Goal: Information Seeking & Learning: Find specific fact

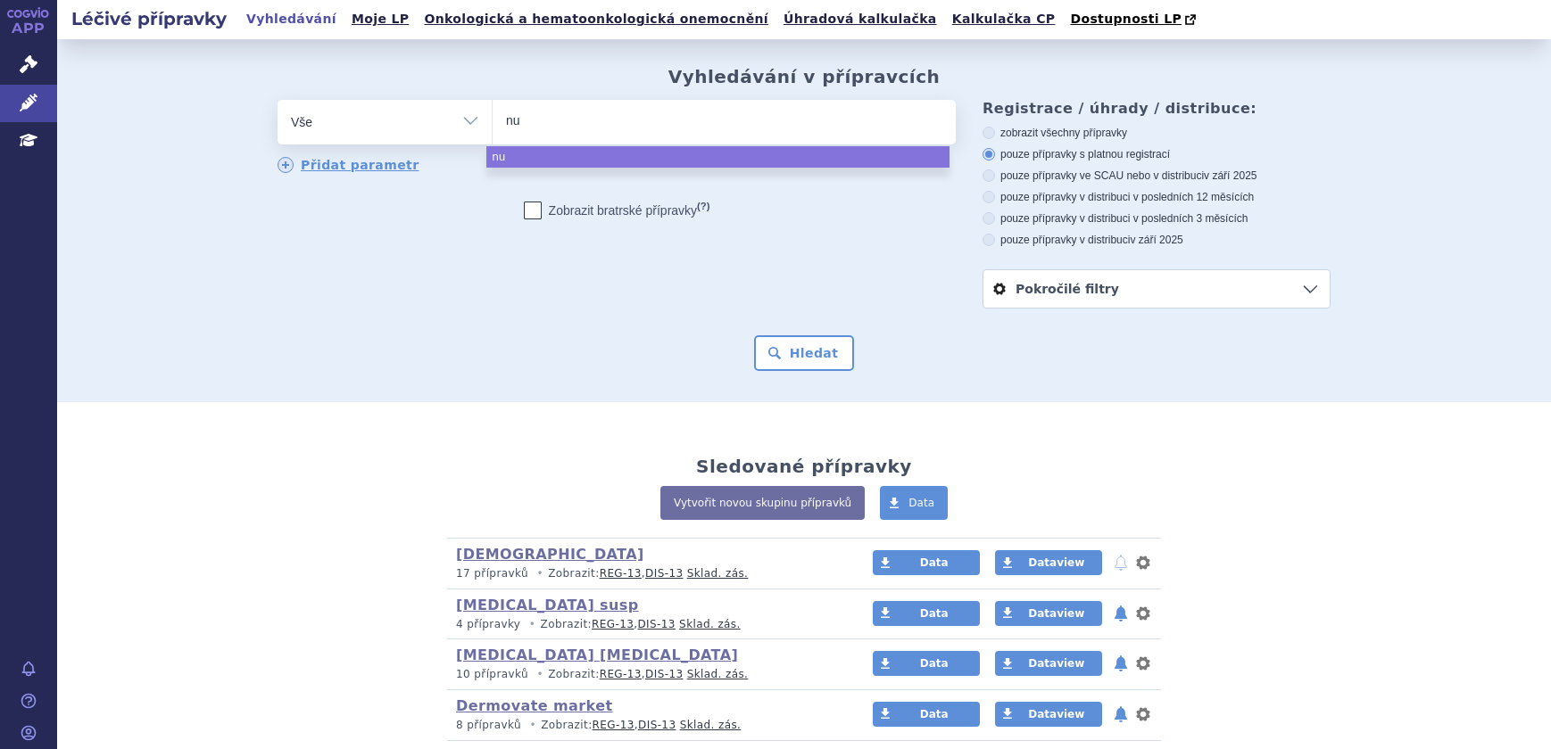
select select
type input "nucal"
type input "nucala"
select select "nucala"
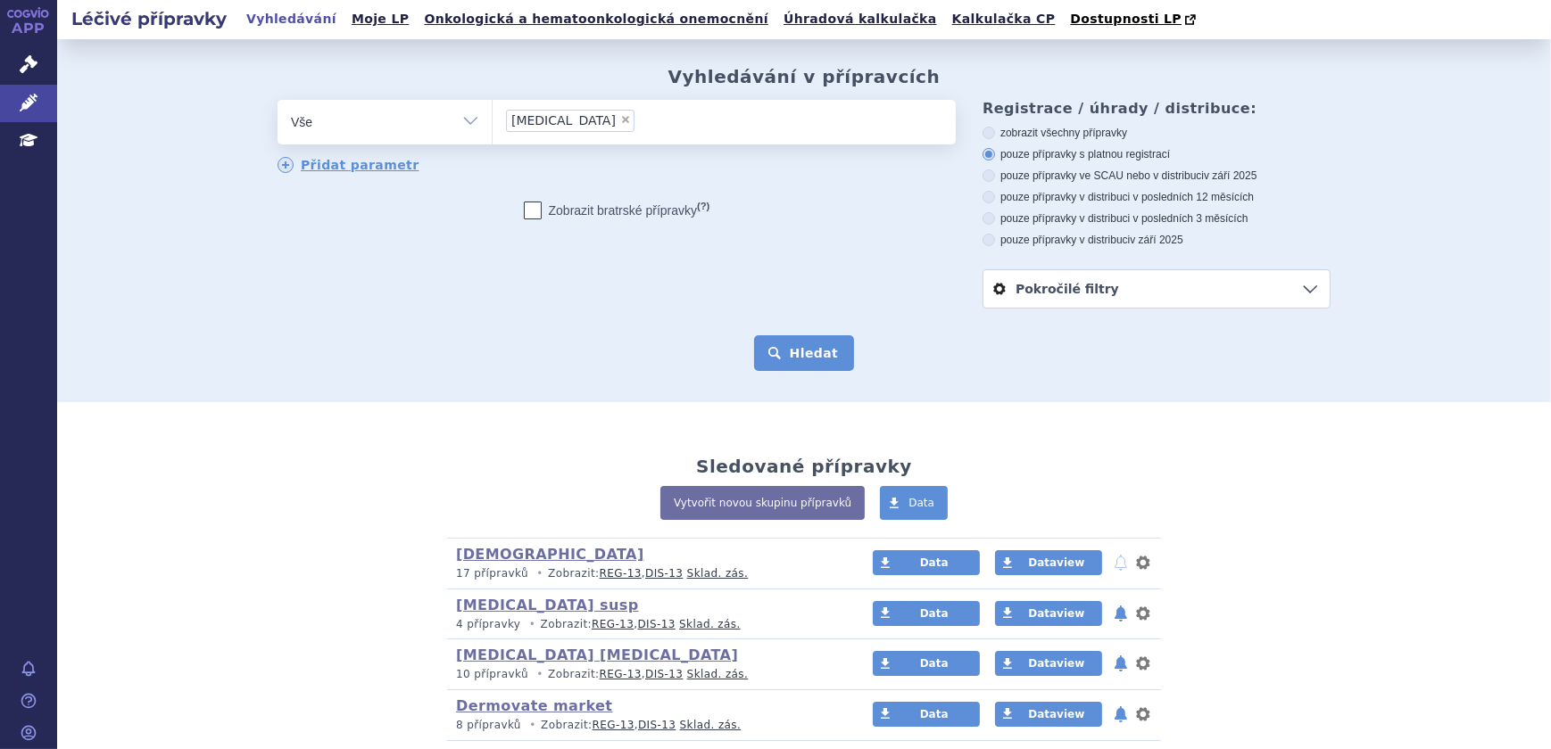
click at [790, 355] on button "Hledat" at bounding box center [804, 353] width 101 height 36
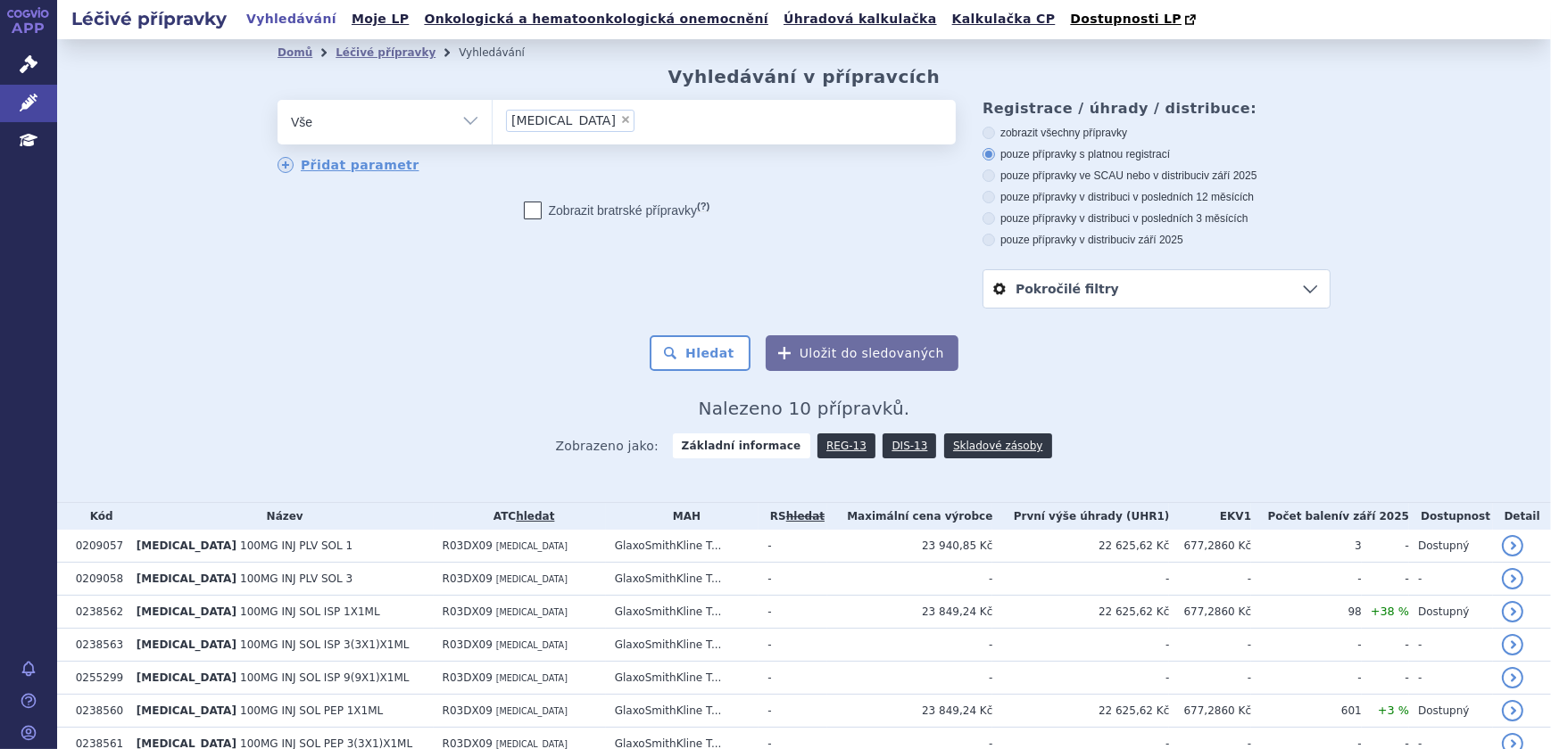
click at [1164, 199] on label "pouze přípravky v distribuci v posledních 12 měsících" at bounding box center [1156, 197] width 348 height 14
click at [996, 199] on input "pouze přípravky v distribuci v posledních 12 měsících" at bounding box center [990, 200] width 12 height 12
radio input "true"
click at [703, 356] on button "Hledat" at bounding box center [699, 353] width 101 height 36
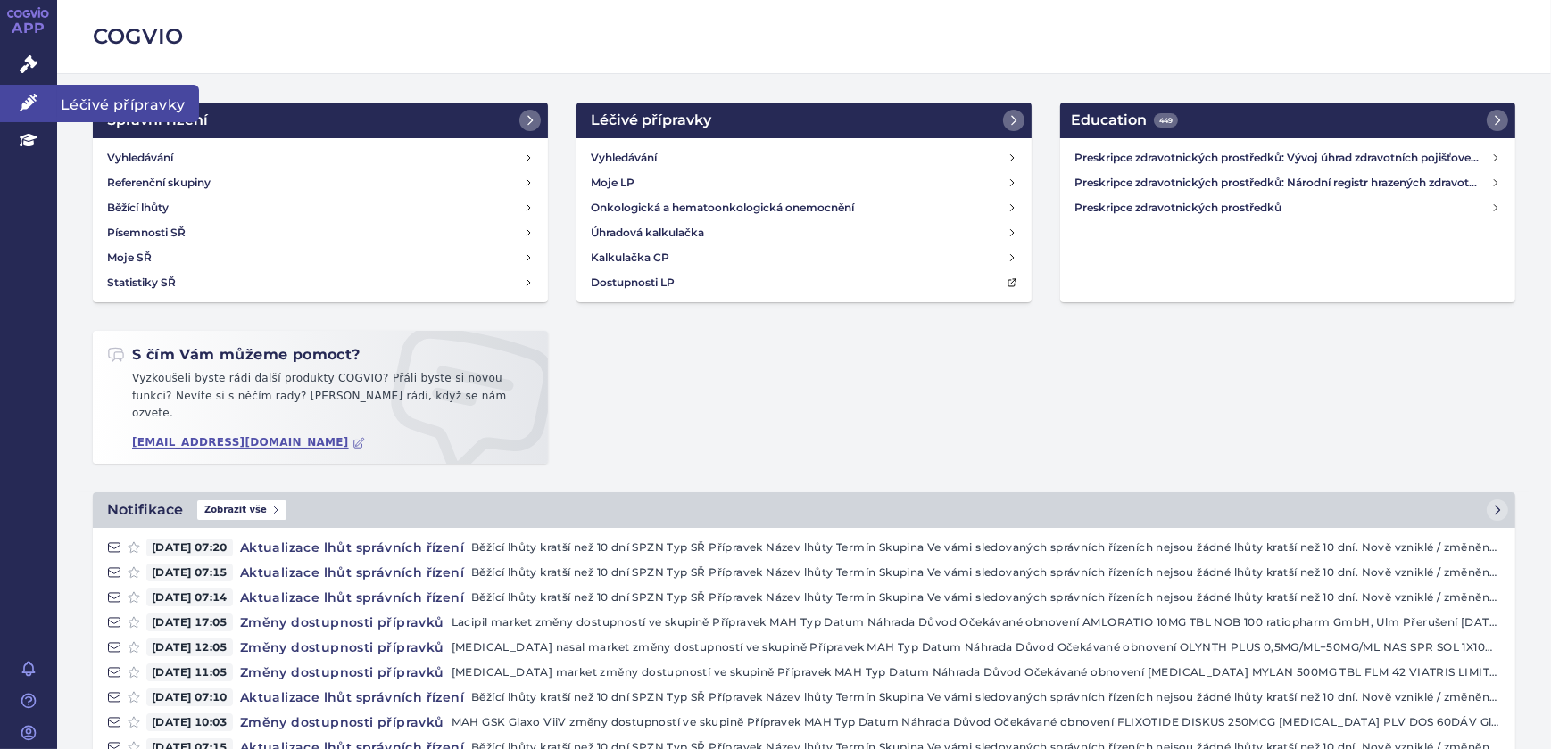
click at [26, 92] on link "Léčivé přípravky" at bounding box center [28, 103] width 57 height 37
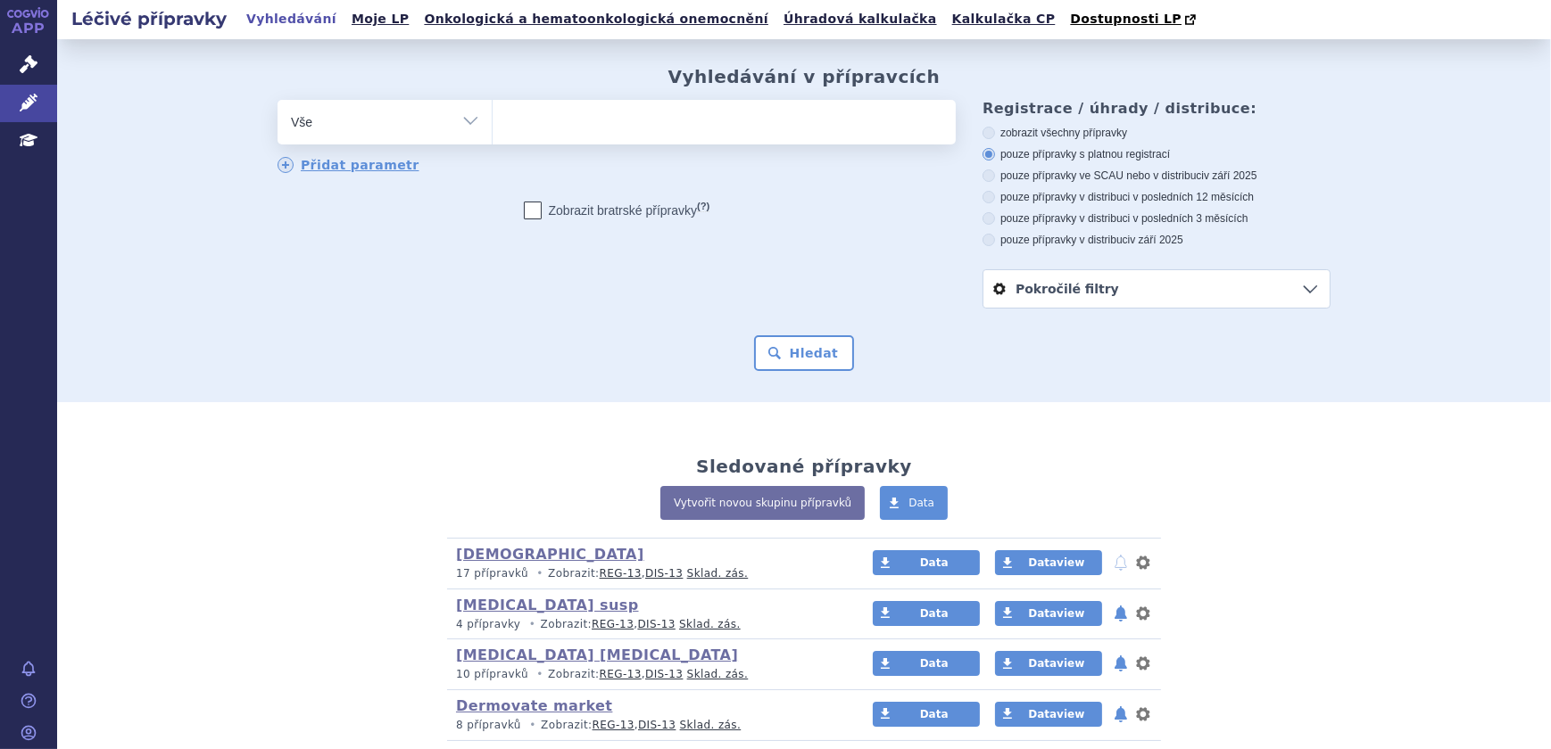
click at [561, 123] on ul at bounding box center [723, 118] width 463 height 37
click at [492, 123] on select at bounding box center [492, 121] width 1 height 45
type input "fas"
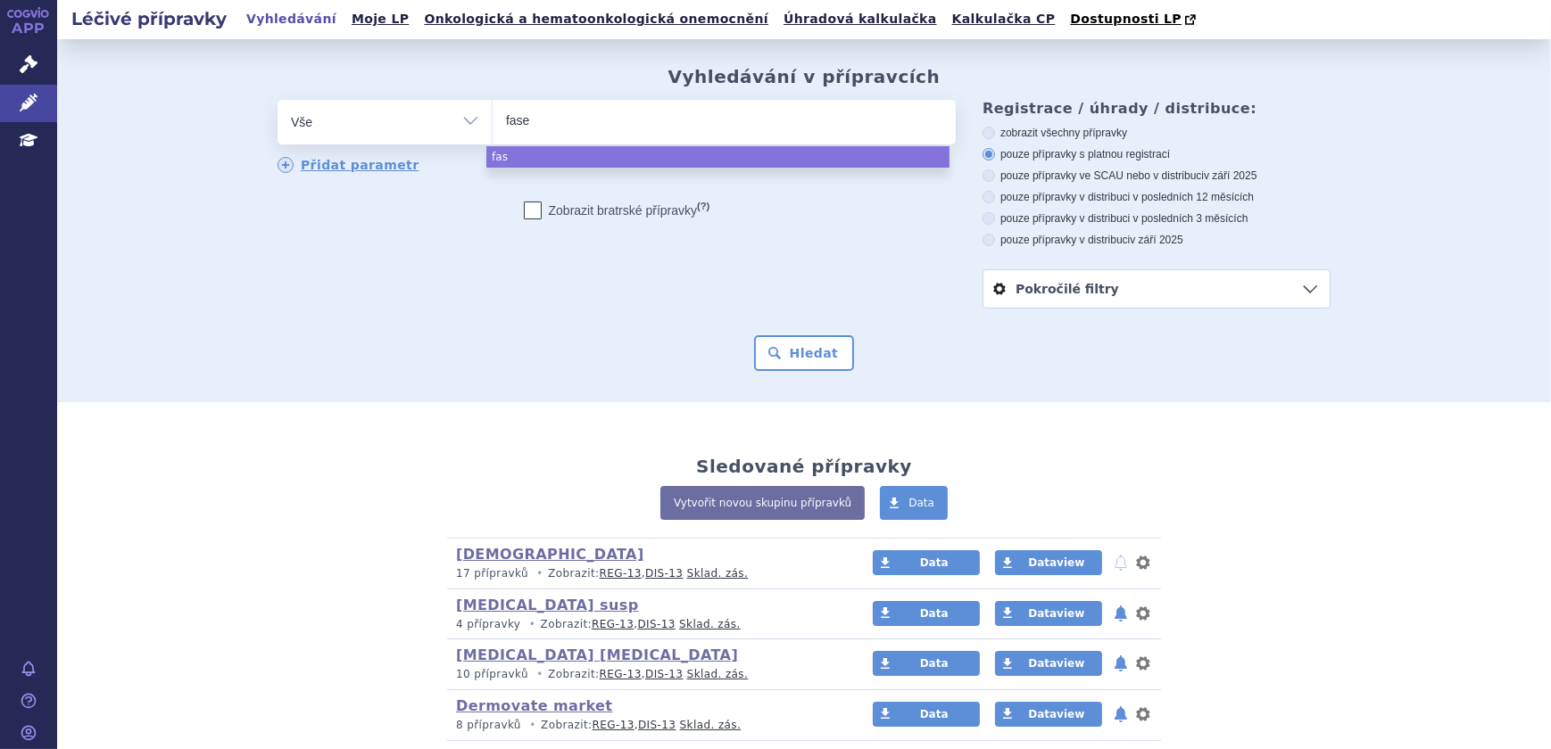
type input "fasen"
type input "fasenra"
select select "fasenra"
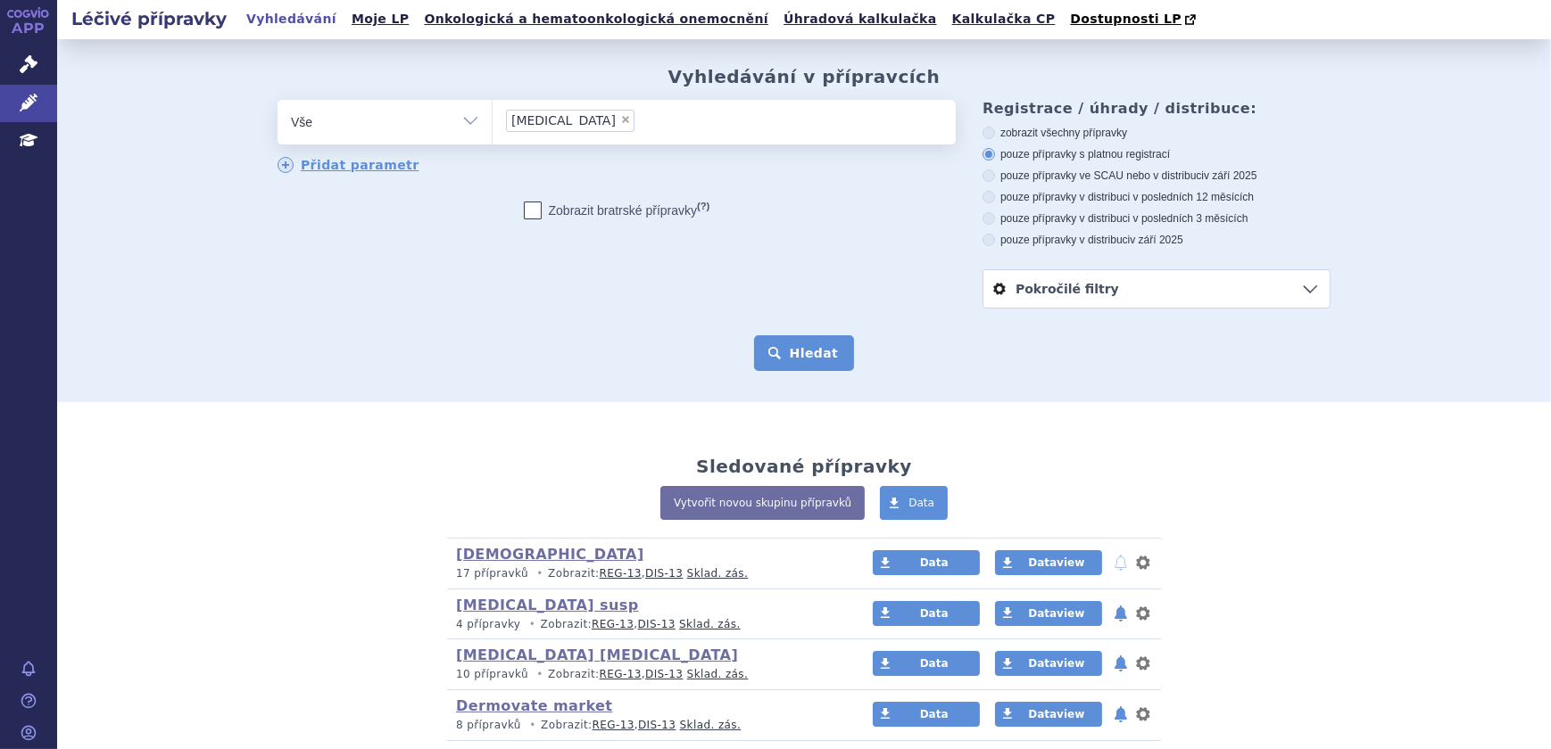
click at [802, 356] on button "Hledat" at bounding box center [804, 353] width 101 height 36
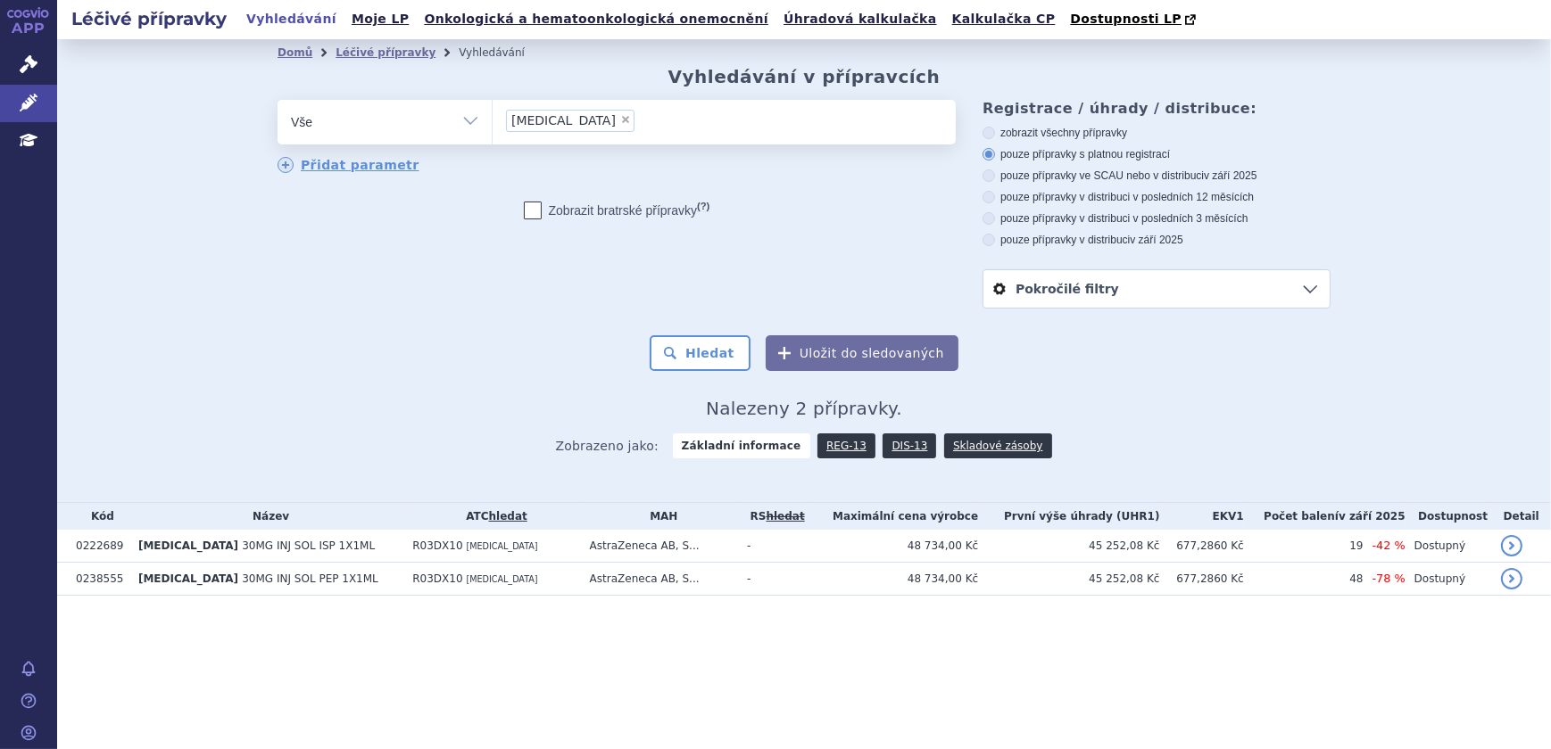
click at [567, 121] on li "× fasenra" at bounding box center [570, 121] width 128 height 22
click at [492, 121] on select "[MEDICAL_DATA]" at bounding box center [492, 121] width 1 height 45
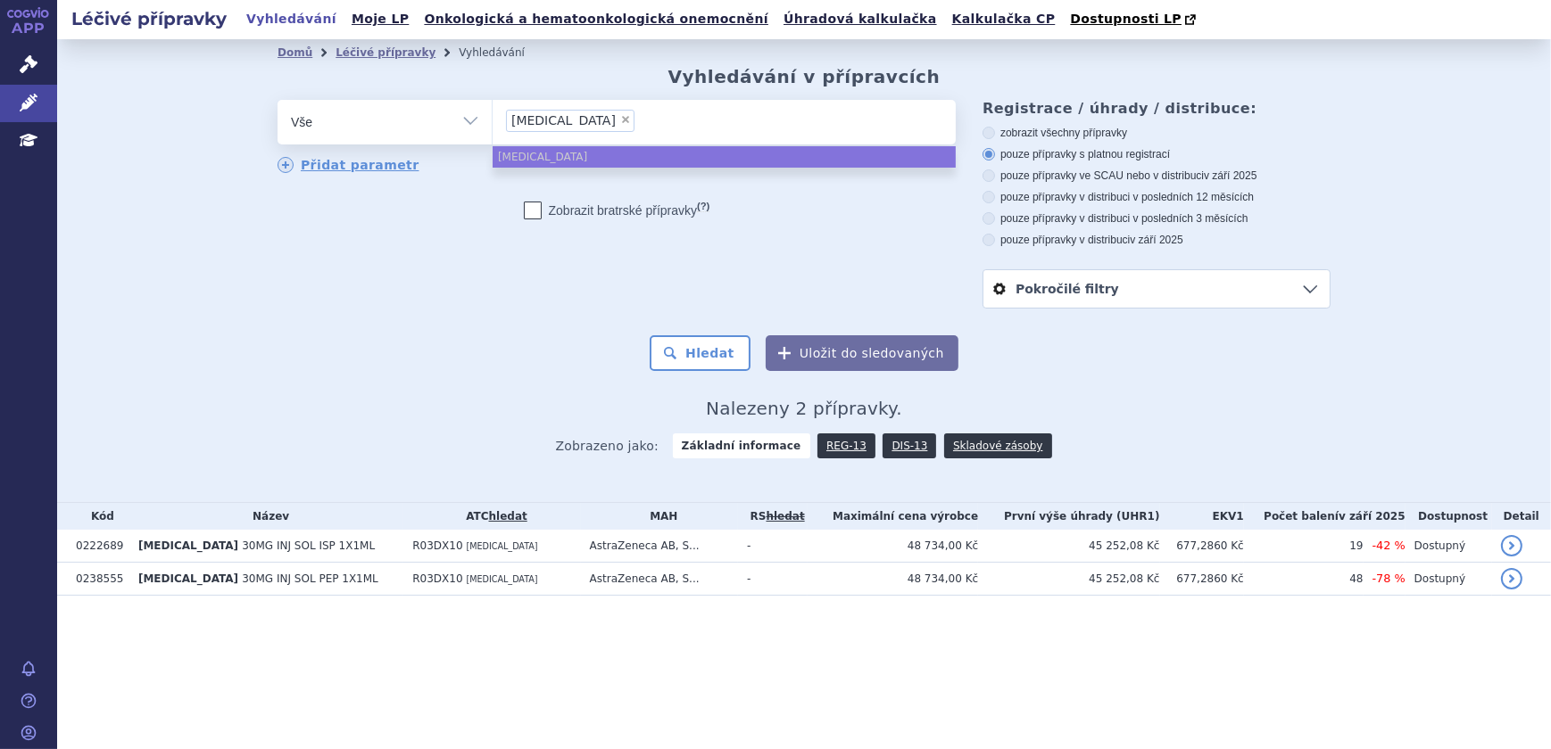
click at [620, 121] on span "×" at bounding box center [625, 119] width 11 height 11
click at [492, 121] on select "[MEDICAL_DATA]" at bounding box center [492, 121] width 1 height 45
select select
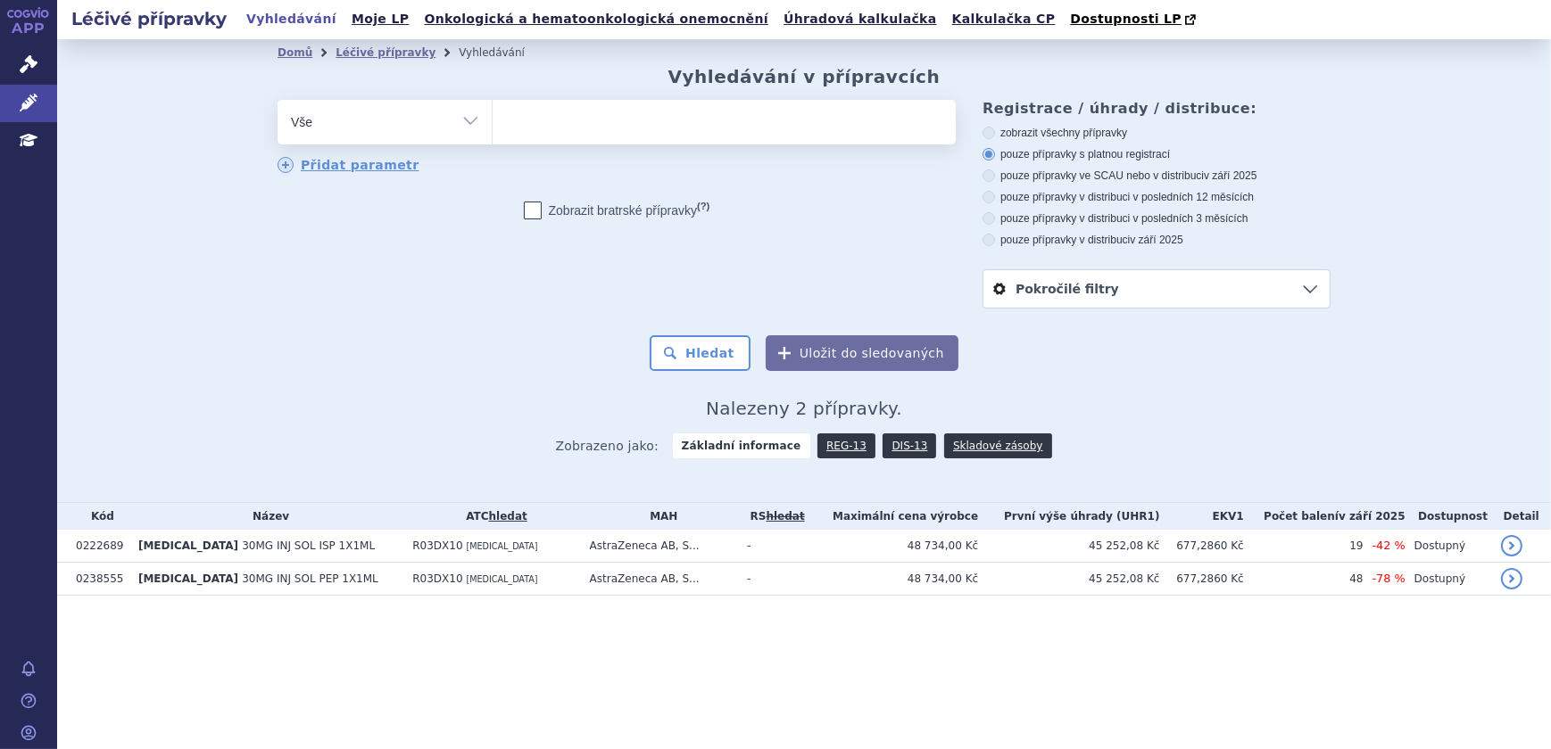
click at [571, 131] on ul at bounding box center [723, 118] width 463 height 37
click at [492, 131] on select "fasenra" at bounding box center [492, 121] width 1 height 45
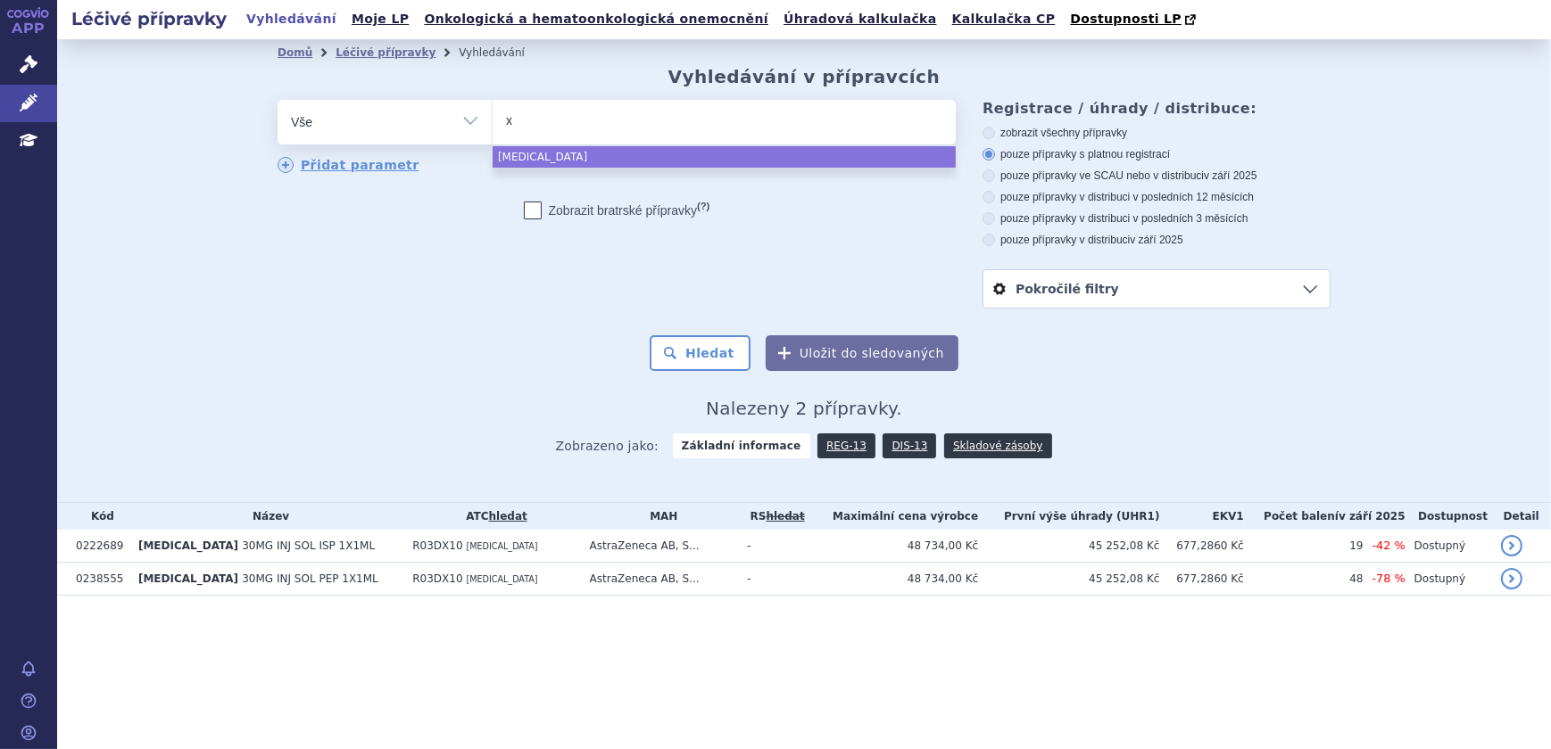
type input "xo"
type input "xolai"
type input "[MEDICAL_DATA]"
select select "[MEDICAL_DATA]"
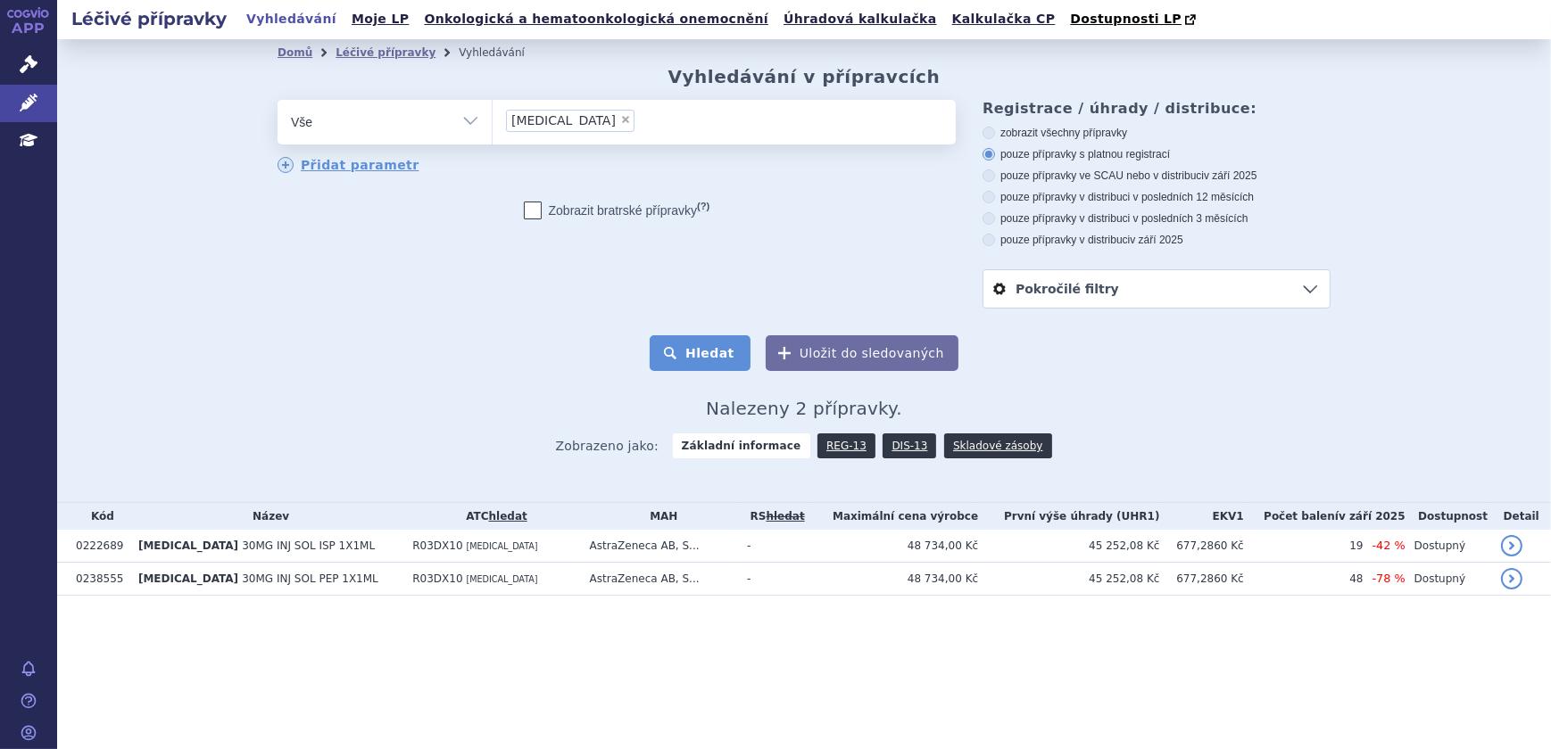
click at [675, 349] on button "Hledat" at bounding box center [699, 353] width 101 height 36
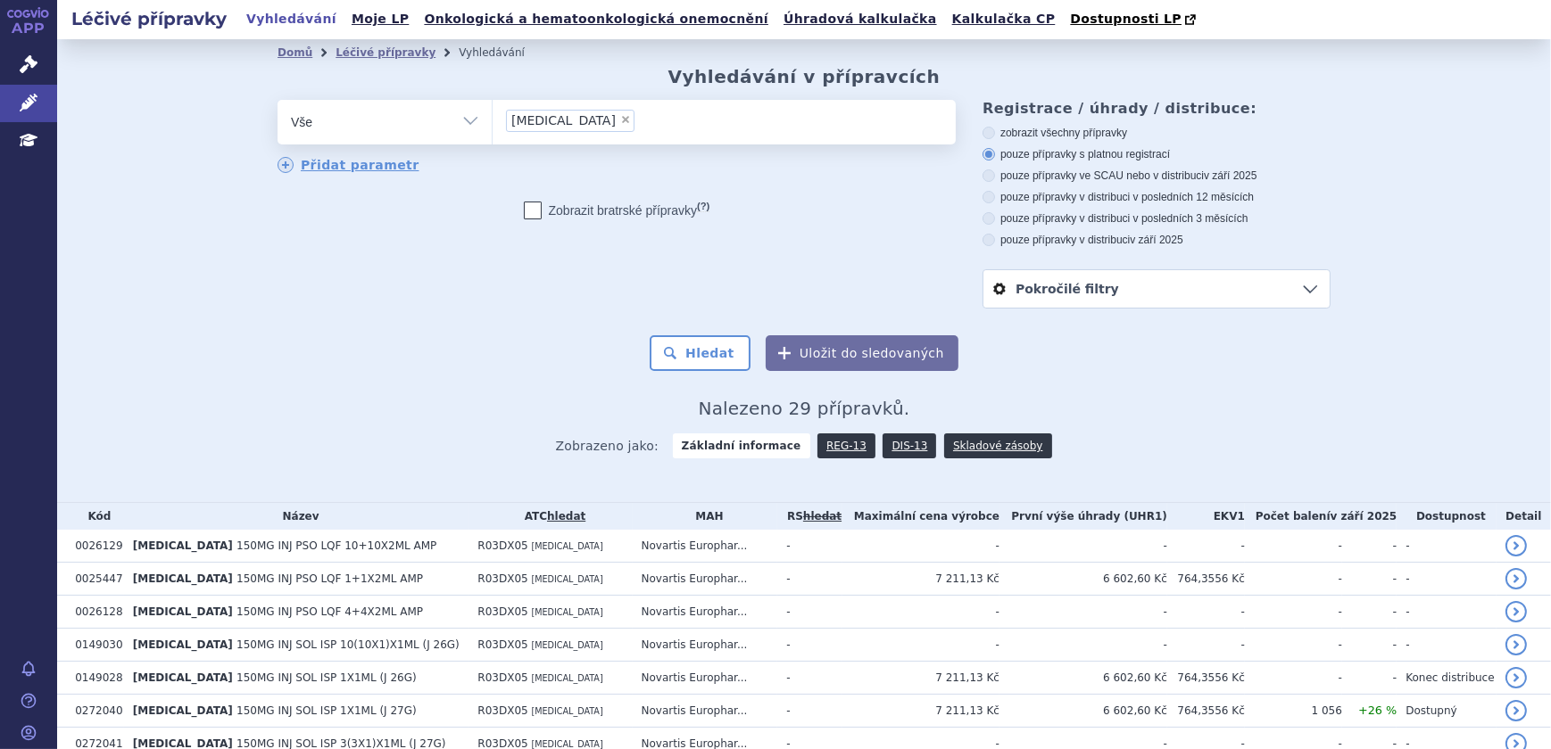
click at [1137, 200] on label "pouze přípravky v distribuci v posledních 12 měsících" at bounding box center [1156, 197] width 348 height 14
click at [996, 200] on input "pouze přípravky v distribuci v posledních 12 měsících" at bounding box center [990, 200] width 12 height 12
radio input "true"
click at [698, 371] on button "Hledat" at bounding box center [699, 353] width 101 height 36
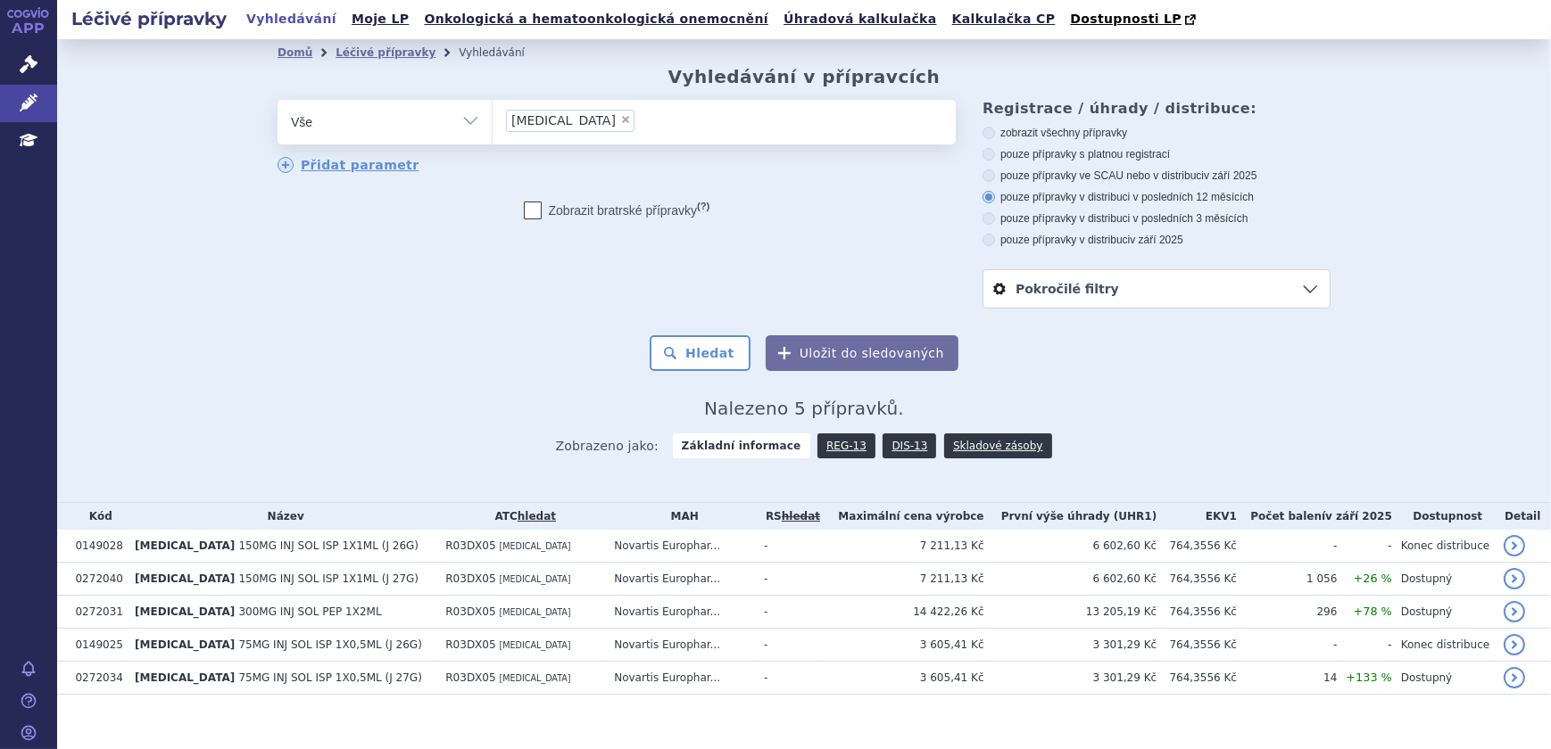
scroll to position [18, 0]
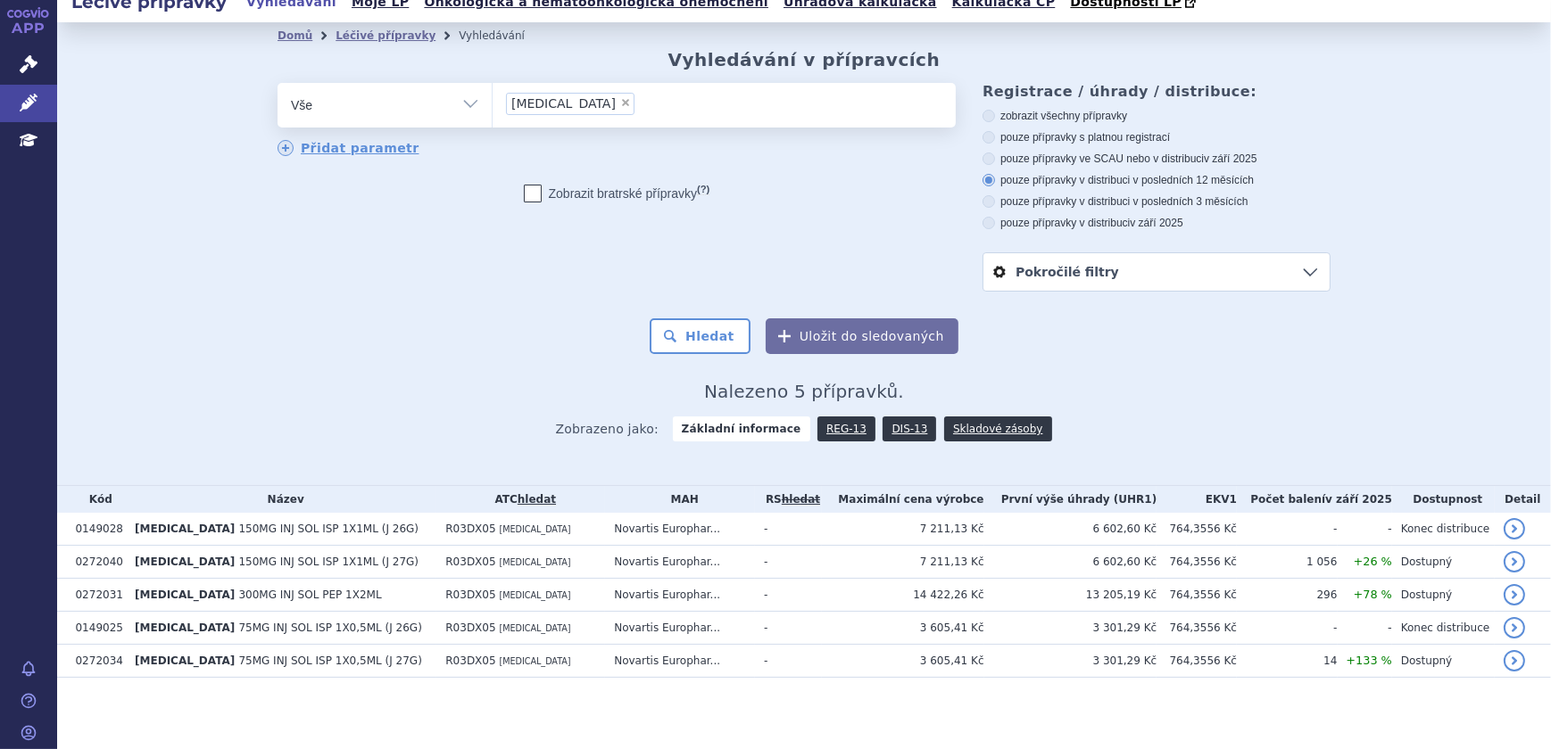
click at [620, 100] on span "×" at bounding box center [625, 102] width 11 height 11
click at [492, 100] on select "xolair" at bounding box center [492, 104] width 1 height 45
select select
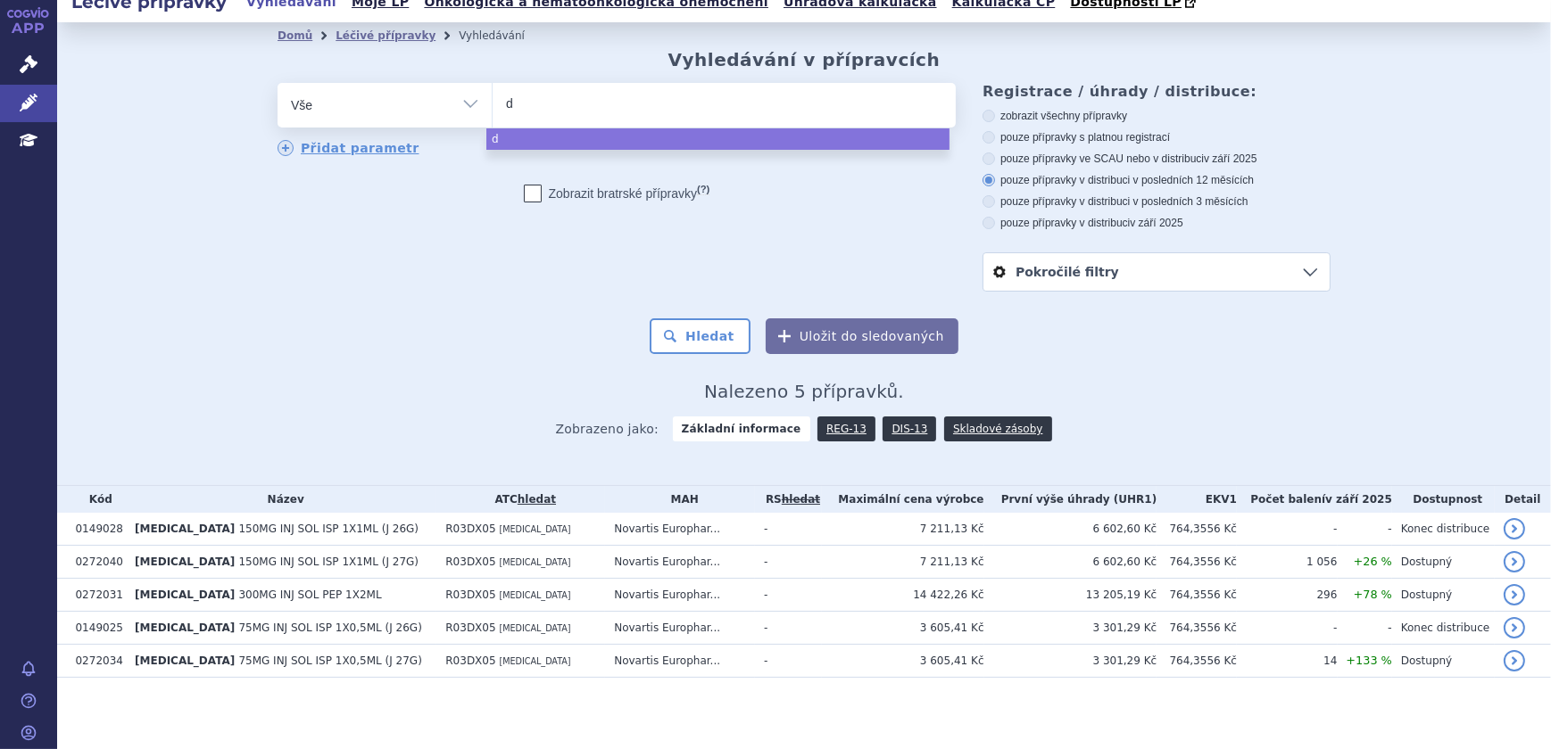
type input "du"
type input "dupi"
type input "dupix"
type input "dupixent"
select select "dupixent"
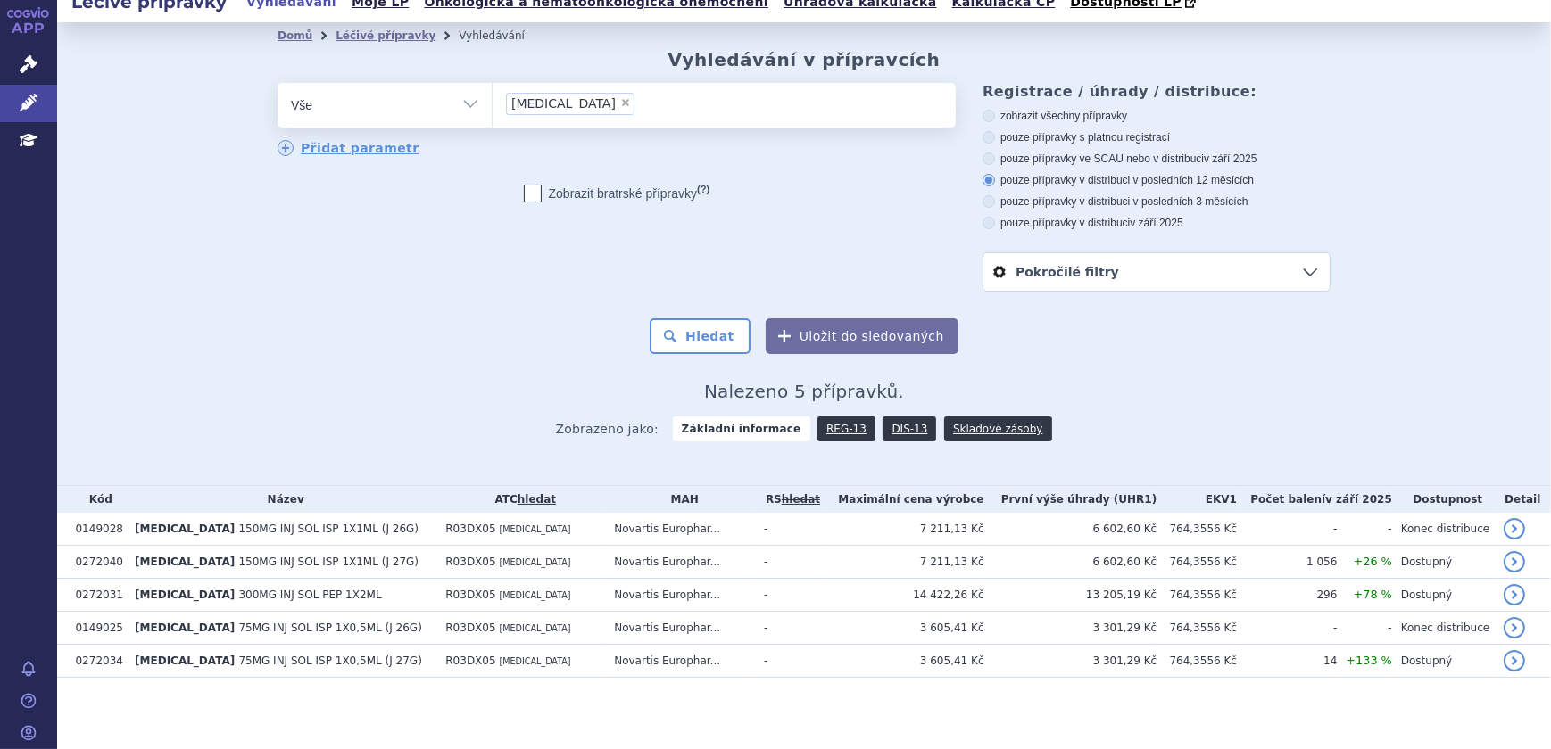
click at [718, 303] on form "odstranit Vše Přípravek/SUKL kód MAH VPOIS ATC/Aktivní látka xolair" at bounding box center [803, 218] width 1053 height 271
click at [709, 336] on button "Hledat" at bounding box center [699, 336] width 101 height 36
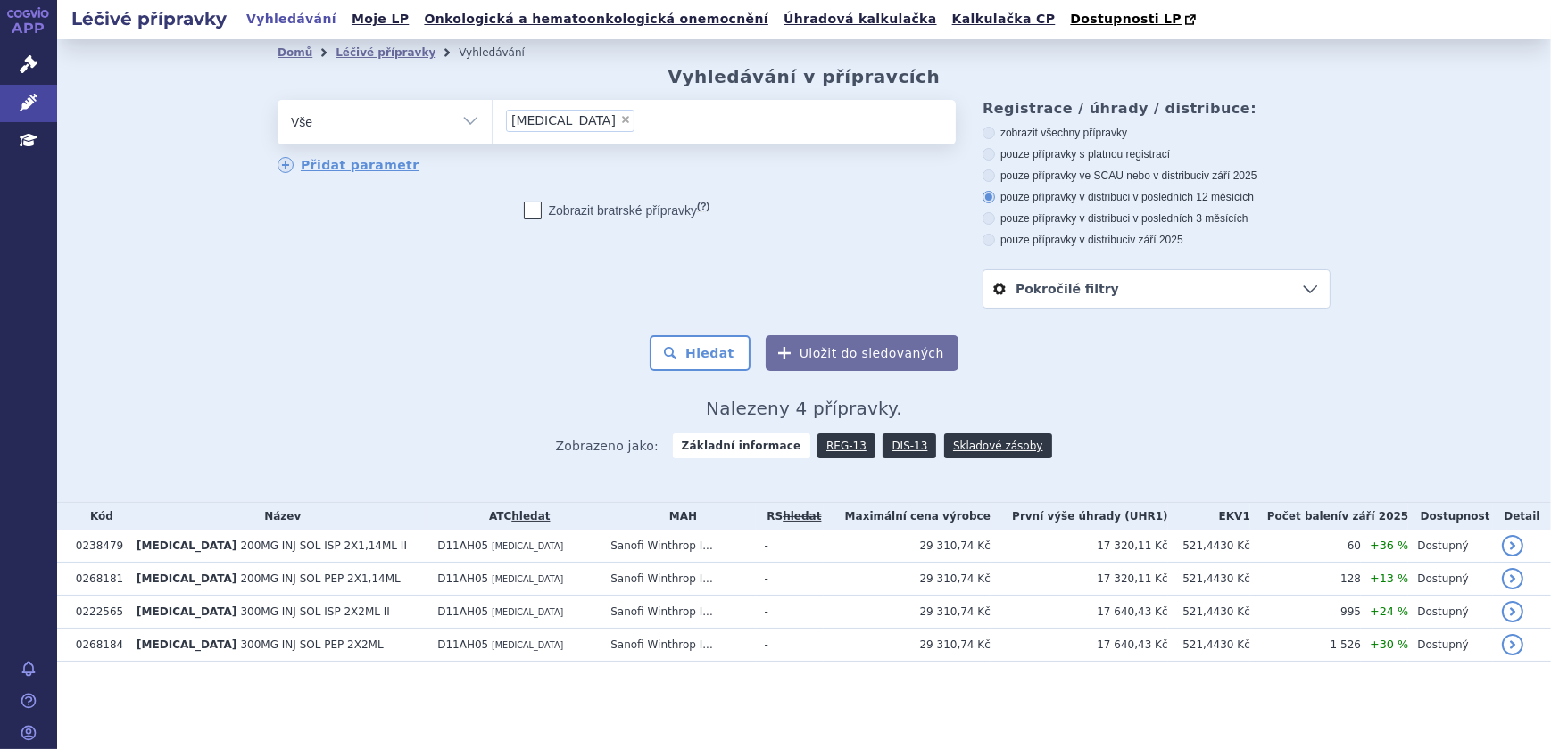
click at [1366, 267] on div "Domů Léčivé přípravky Vyhledávání Vyhledávání v přípravcích odstranit Vše Přípr…" at bounding box center [803, 270] width 1493 height 463
click at [620, 121] on span "×" at bounding box center [625, 119] width 11 height 11
click at [492, 121] on select "dupixent" at bounding box center [492, 121] width 1 height 45
select select
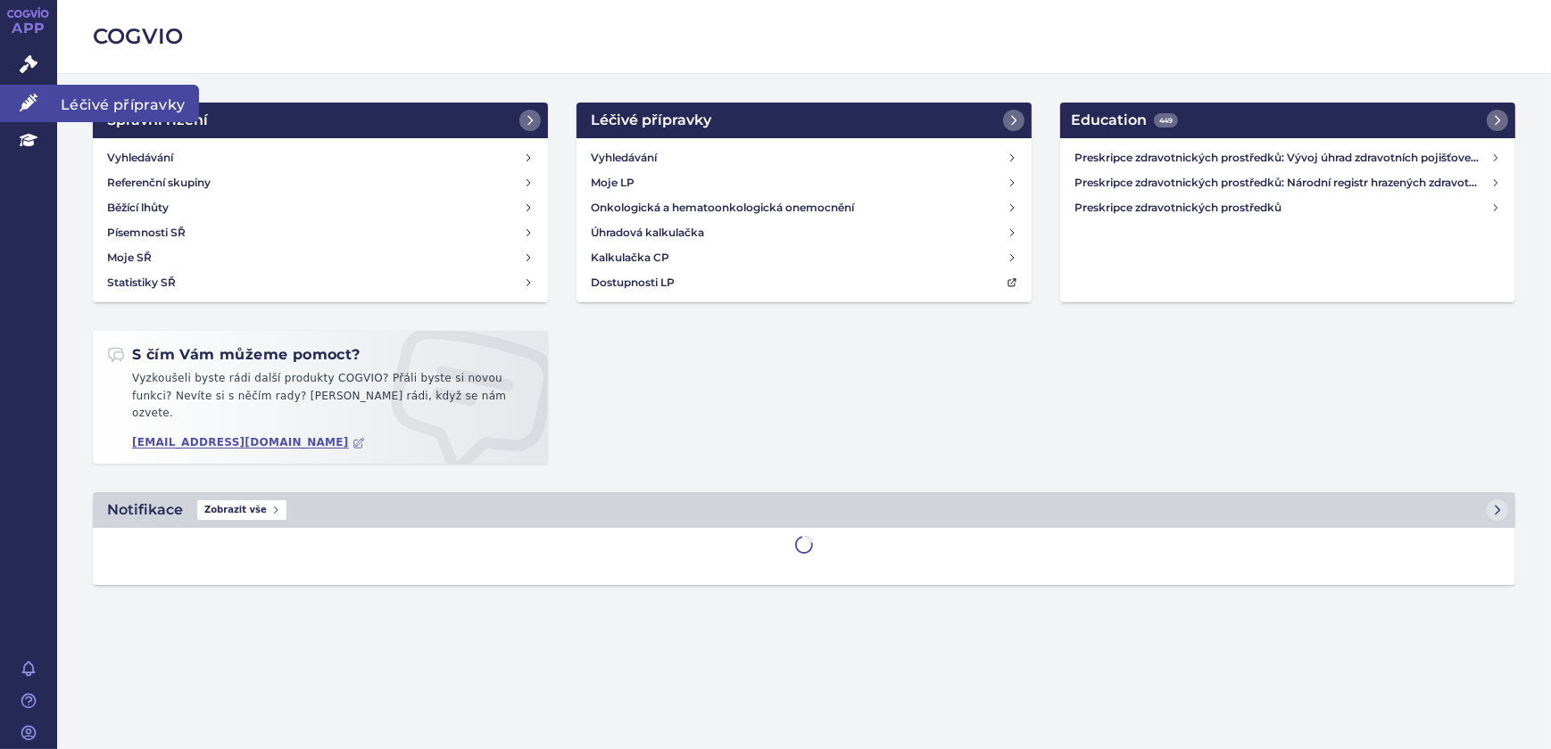
click at [8, 97] on link "Léčivé přípravky" at bounding box center [28, 103] width 57 height 37
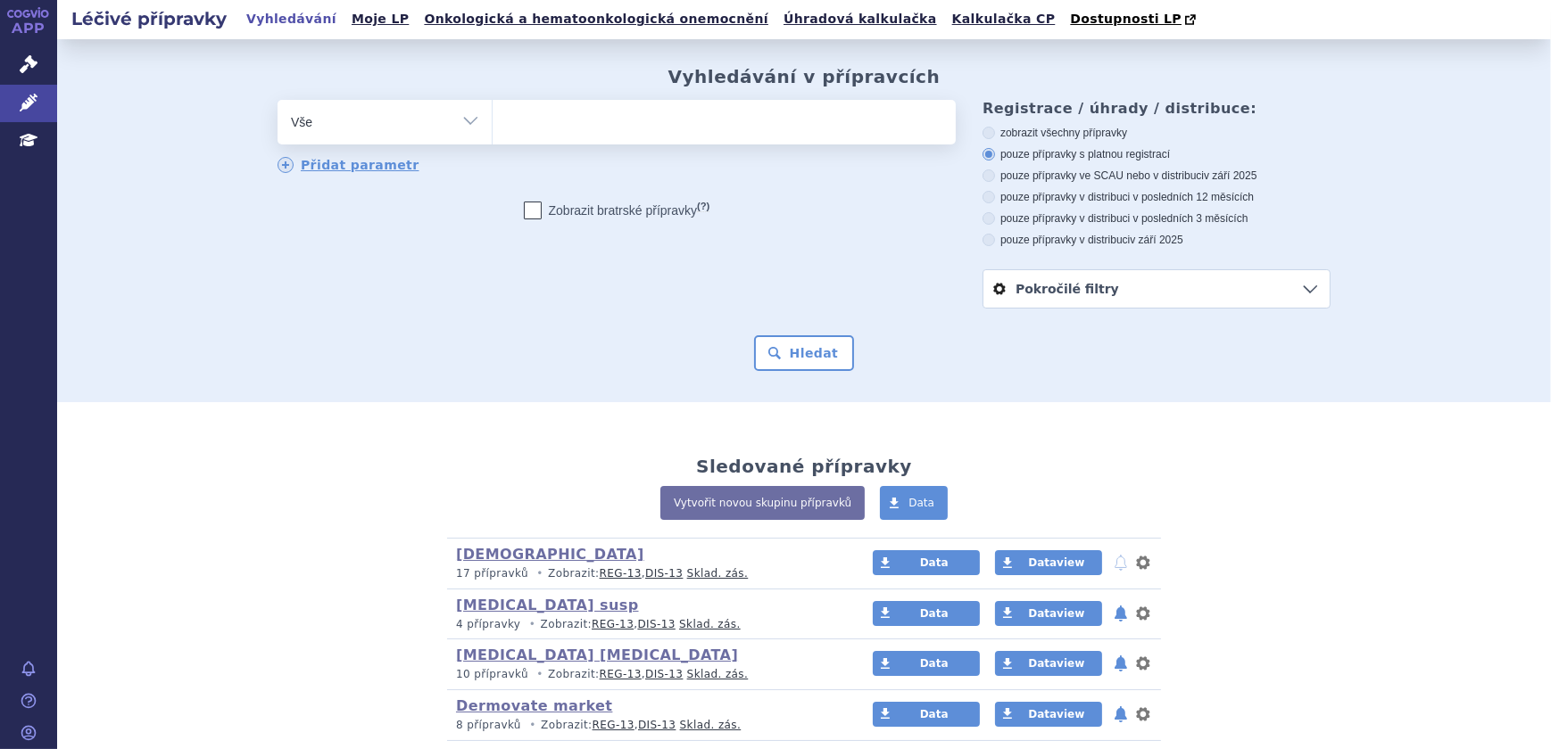
click at [651, 114] on ul at bounding box center [723, 118] width 463 height 37
click at [492, 114] on select at bounding box center [492, 121] width 1 height 45
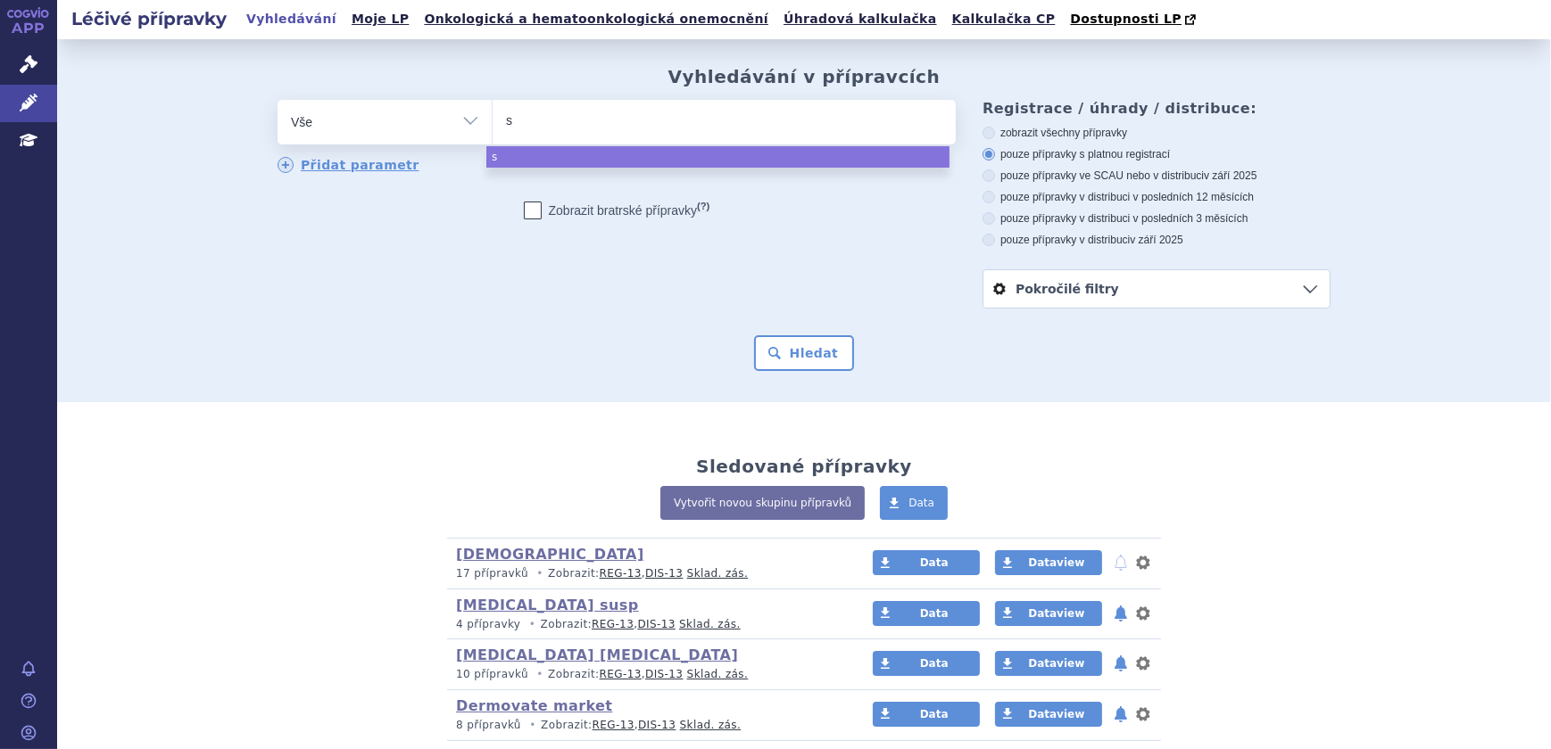
type input "sa"
type input "saph"
type input "saphne"
type input "saphnelo"
select select "saphnelo"
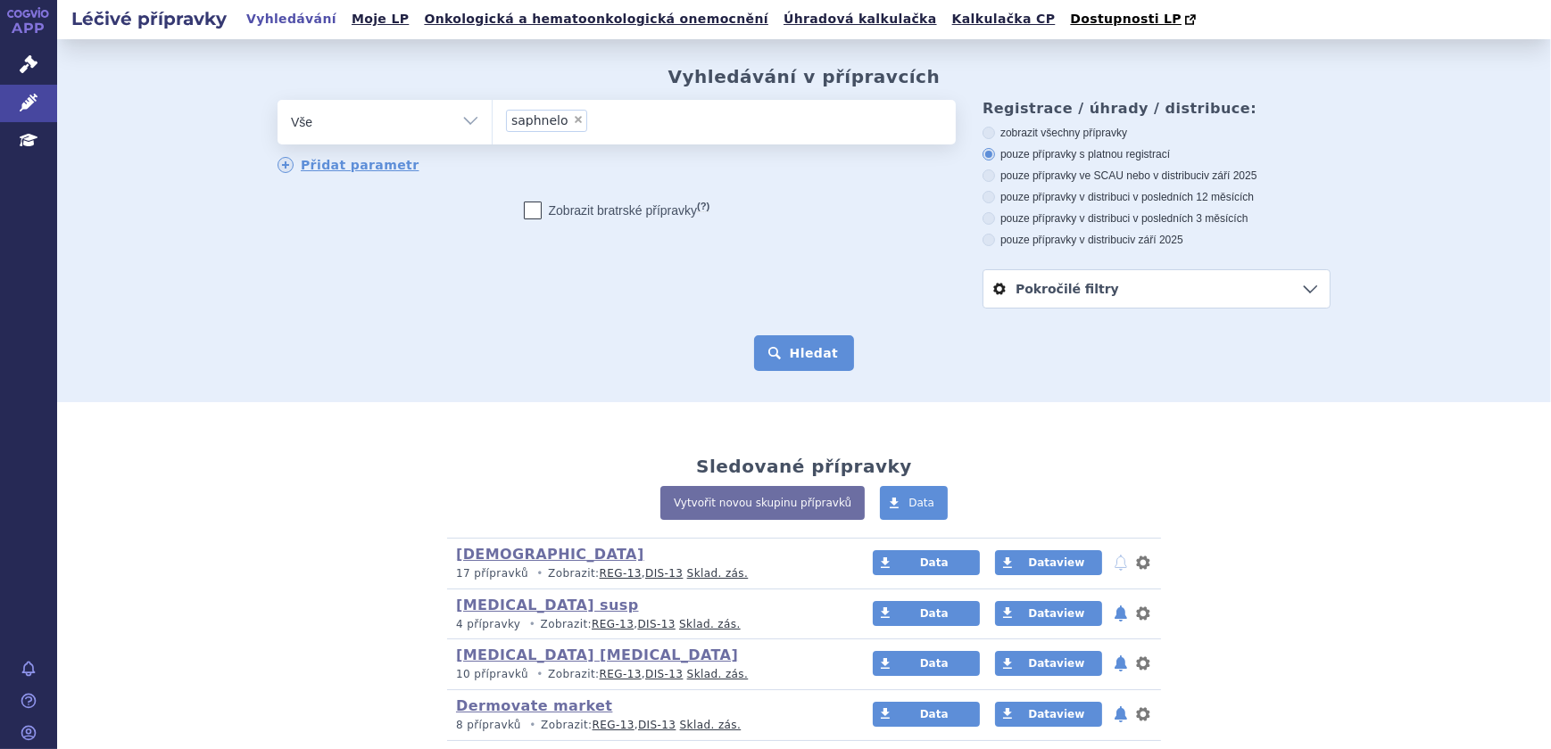
click at [765, 366] on button "Hledat" at bounding box center [804, 353] width 101 height 36
